Goal: Task Accomplishment & Management: Manage account settings

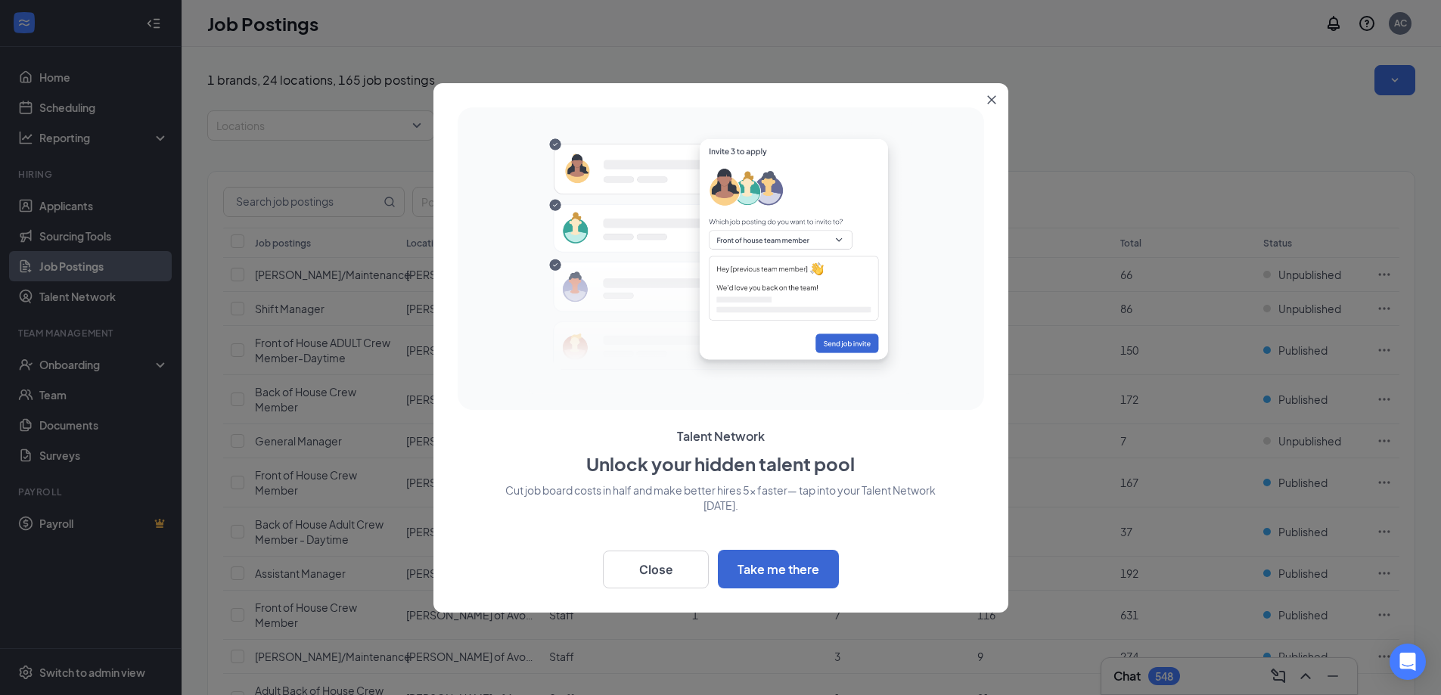
click at [997, 101] on button "Close" at bounding box center [994, 96] width 27 height 27
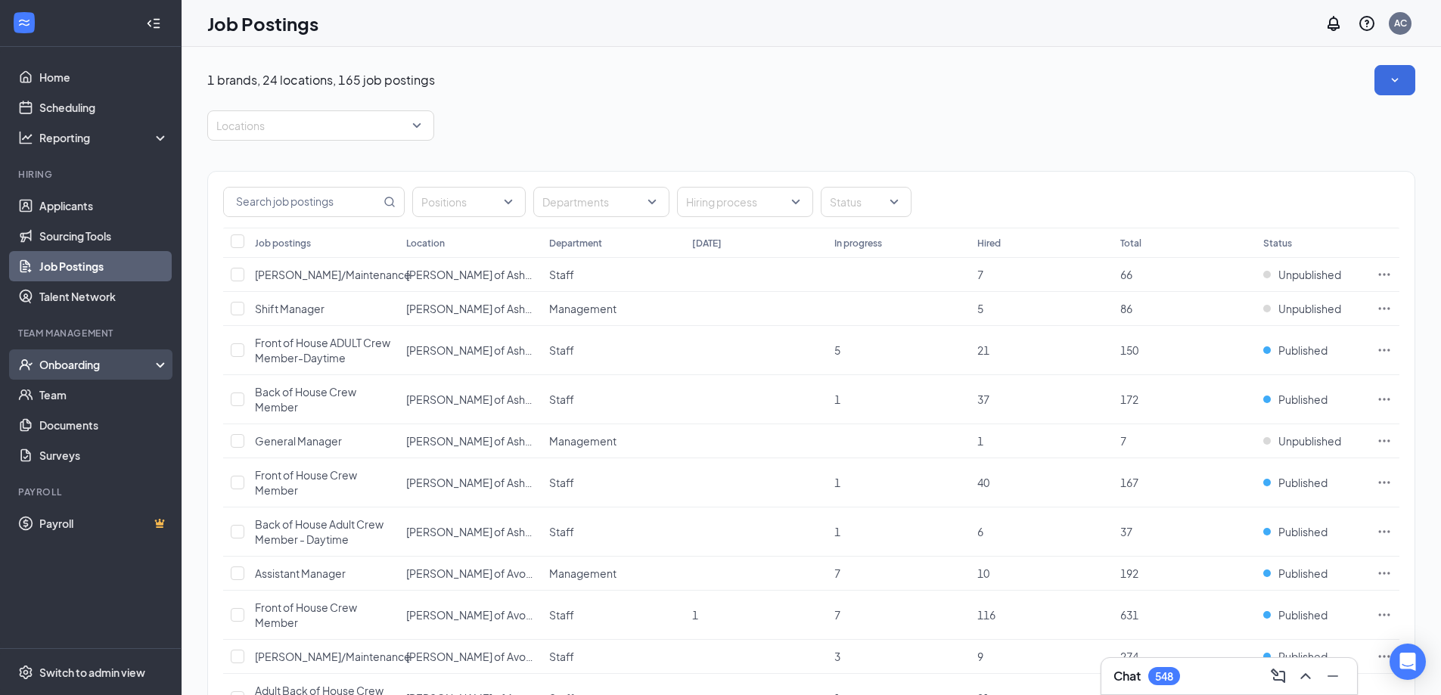
click at [159, 366] on icon at bounding box center [163, 366] width 12 height 0
click at [92, 364] on div "Onboarding" at bounding box center [97, 364] width 116 height 15
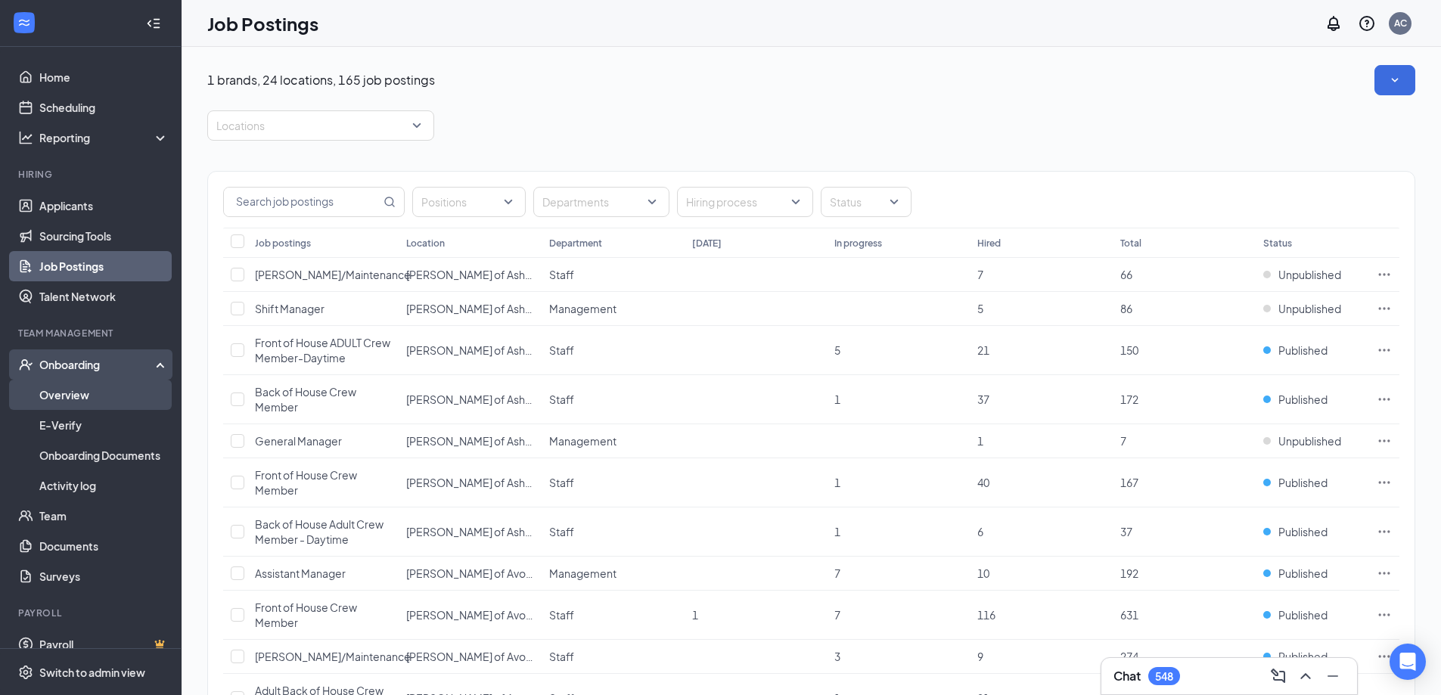
click at [61, 393] on link "Overview" at bounding box center [103, 395] width 129 height 30
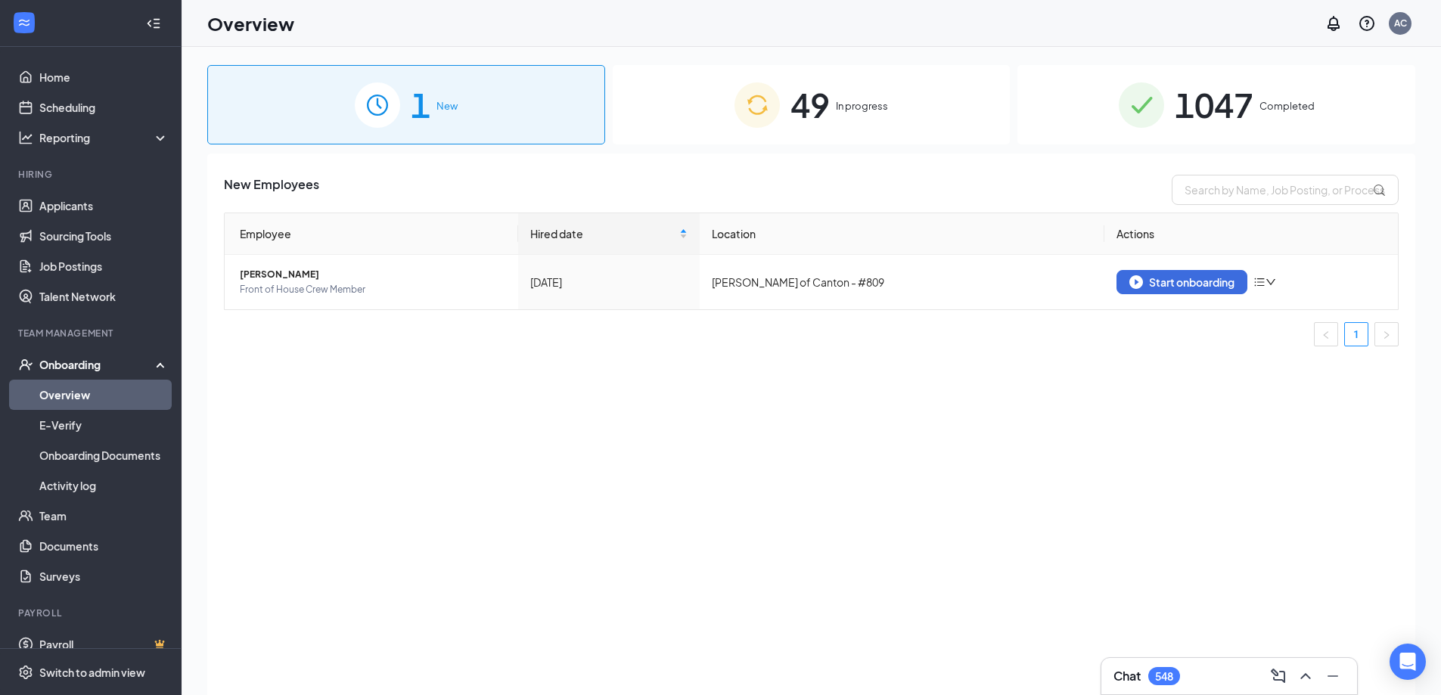
click at [756, 116] on img at bounding box center [757, 104] width 45 height 45
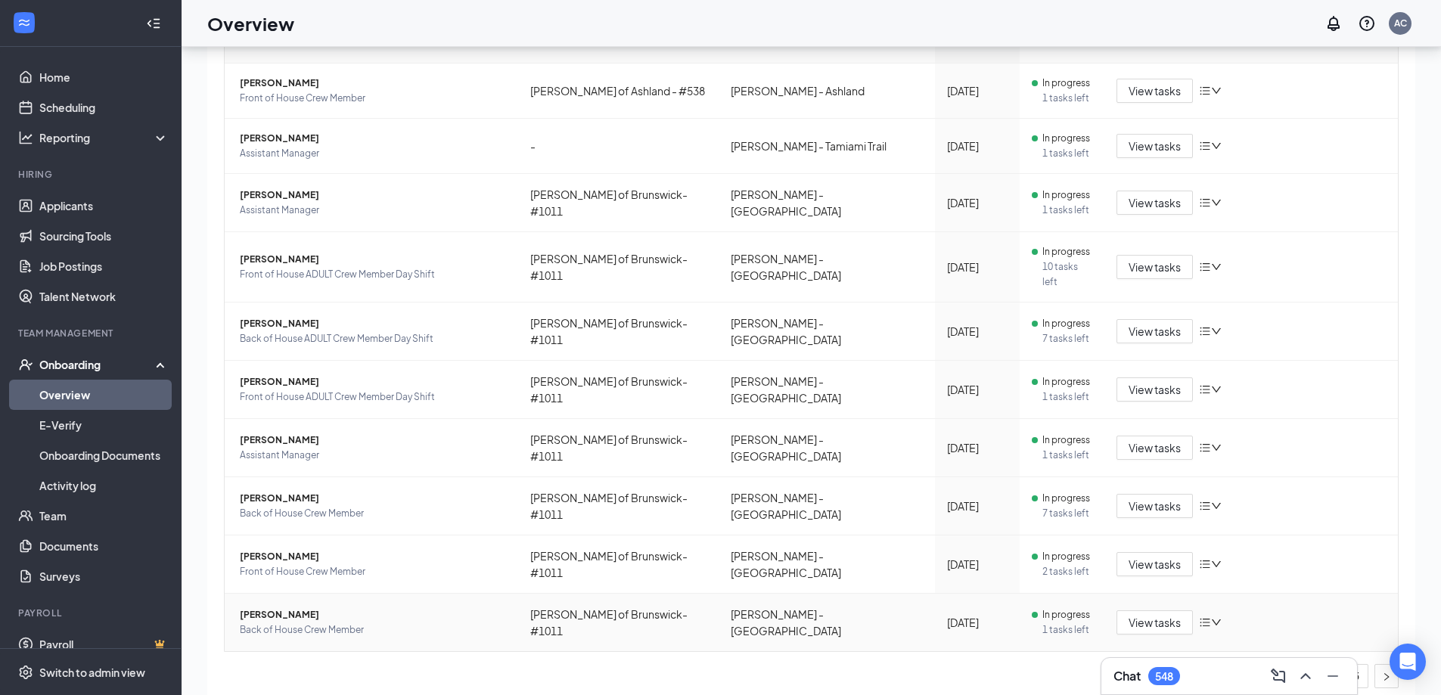
scroll to position [68, 0]
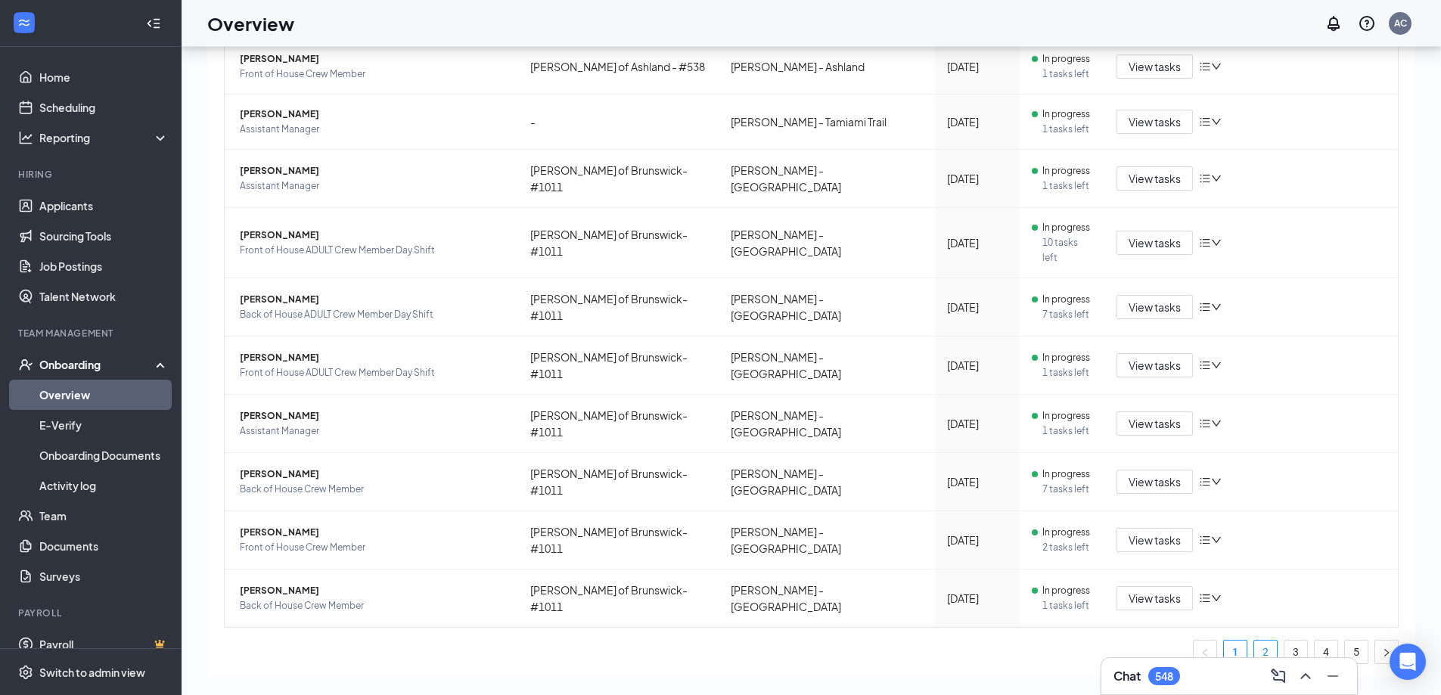
click at [1254, 641] on link "2" at bounding box center [1265, 652] width 23 height 23
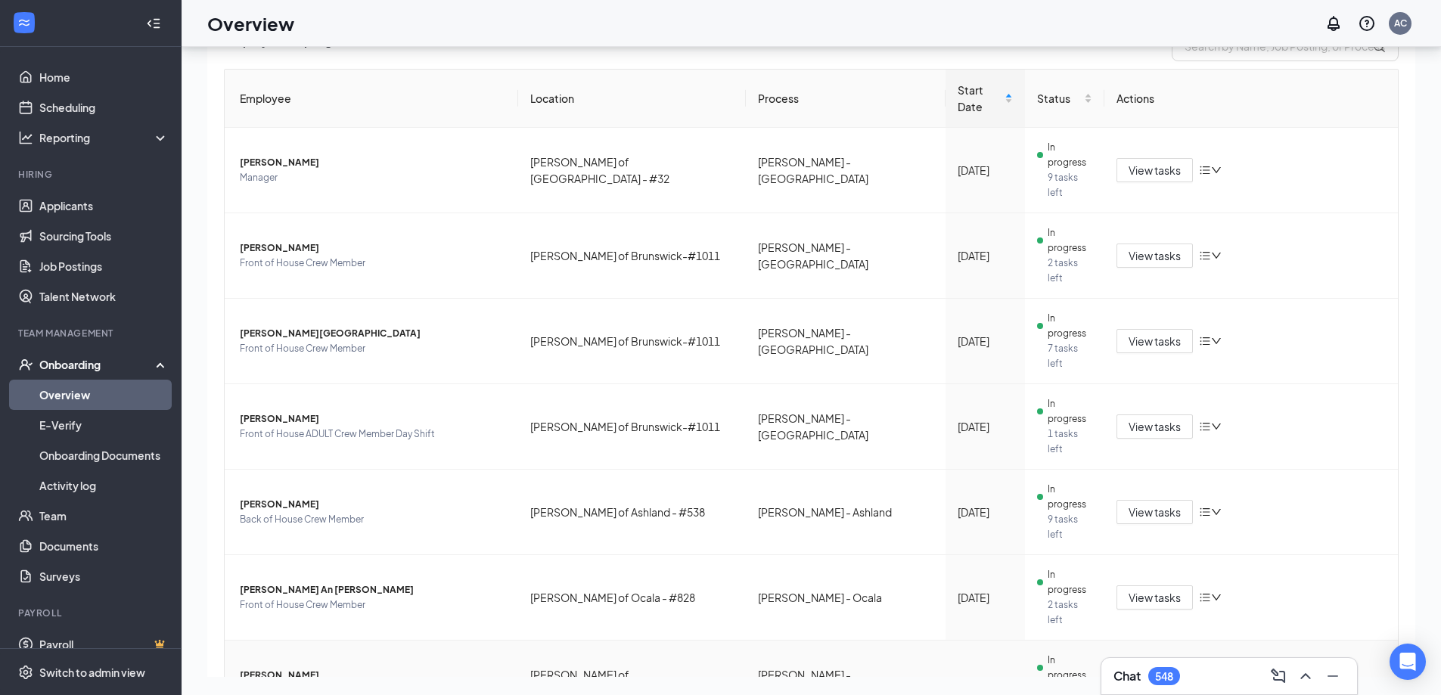
scroll to position [151, 0]
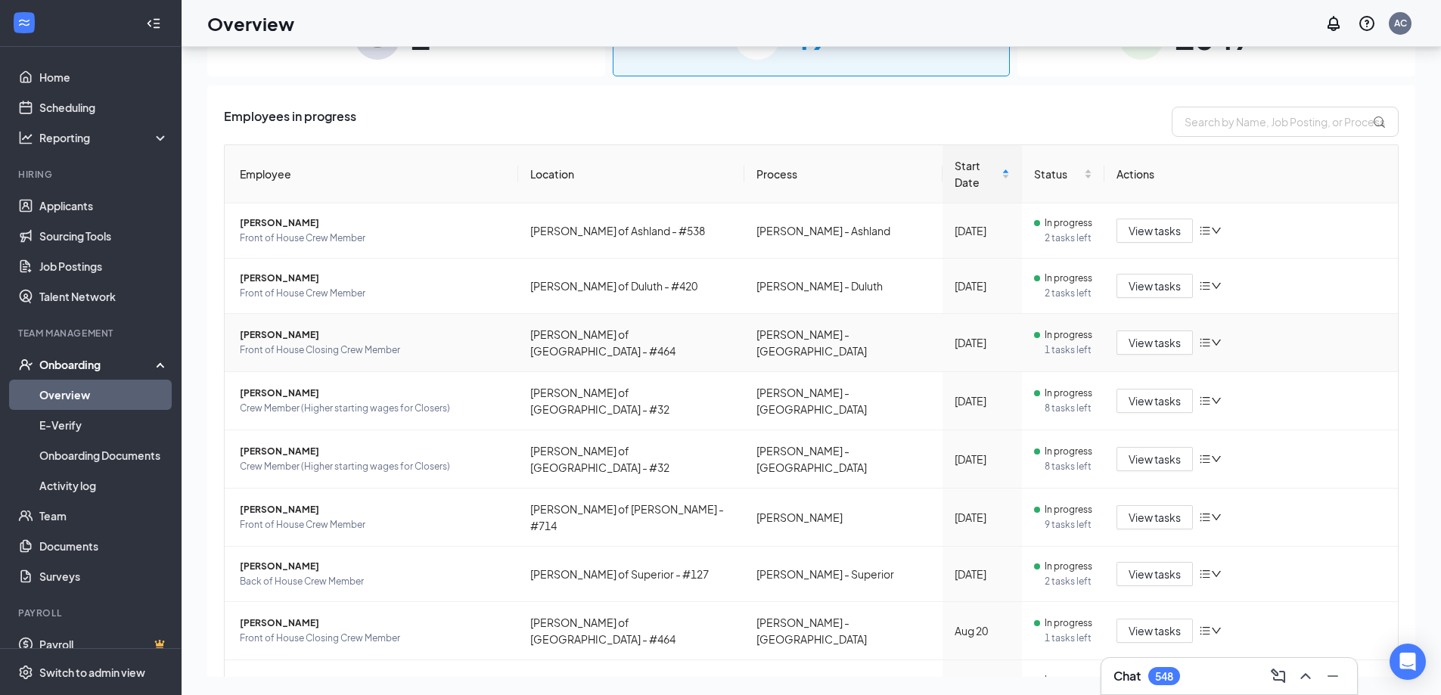
click at [318, 328] on span "[PERSON_NAME]" at bounding box center [373, 335] width 266 height 15
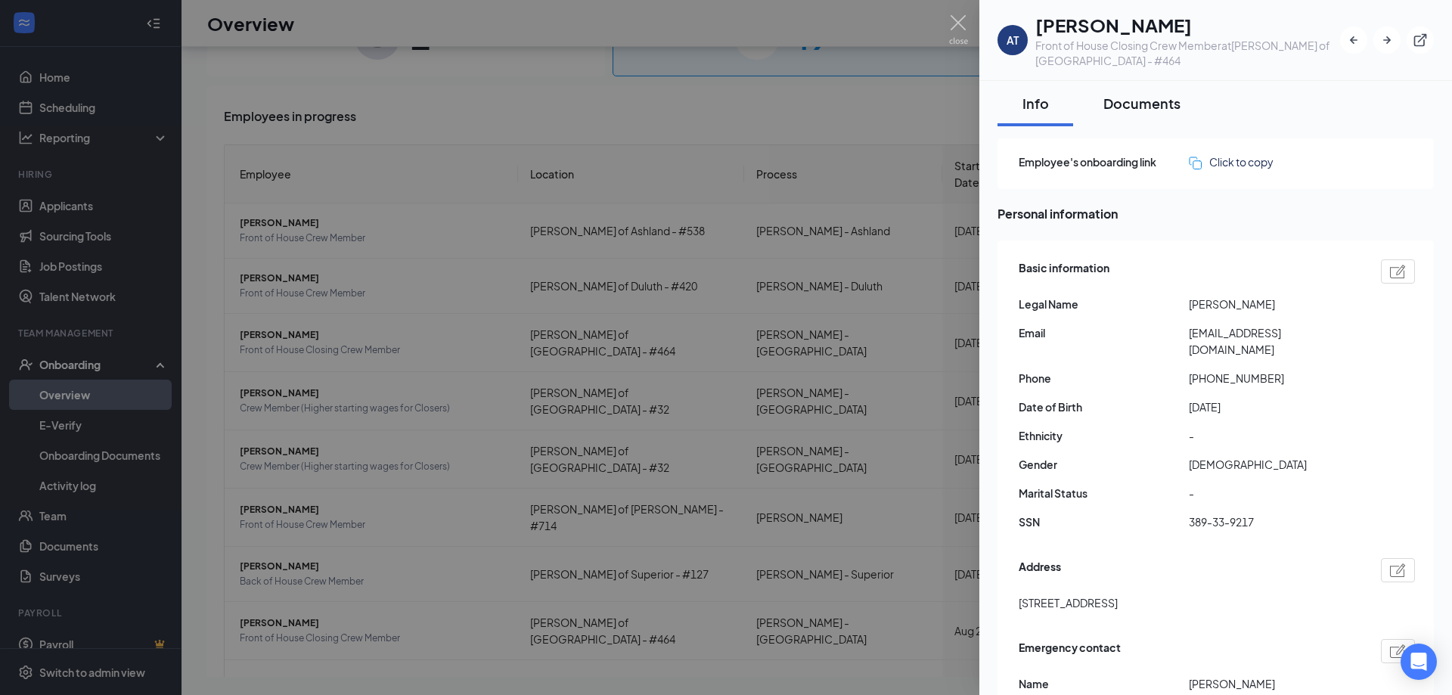
click at [1129, 103] on div "Documents" at bounding box center [1142, 103] width 77 height 19
